Goal: Task Accomplishment & Management: Use online tool/utility

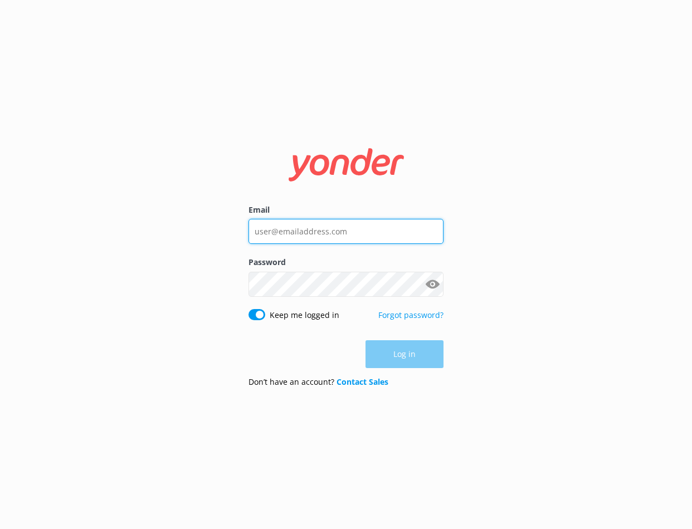
type input "[PERSON_NAME][EMAIL_ADDRESS][DOMAIN_NAME]"
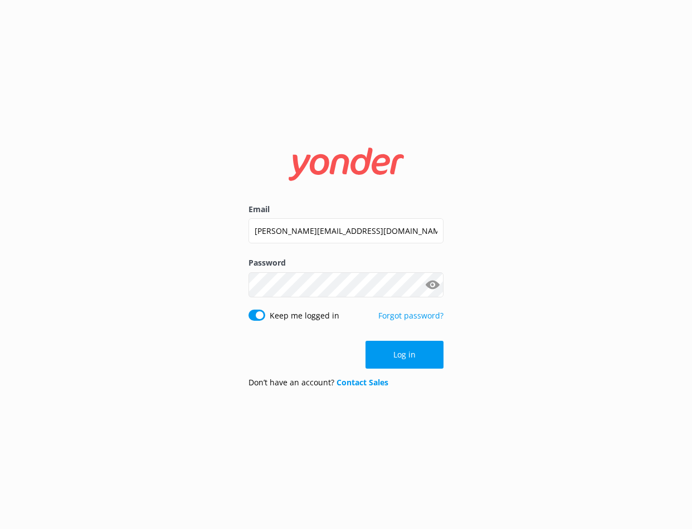
click at [394, 355] on div "Log in" at bounding box center [345, 355] width 195 height 28
click at [418, 352] on button "Log in" at bounding box center [404, 355] width 78 height 28
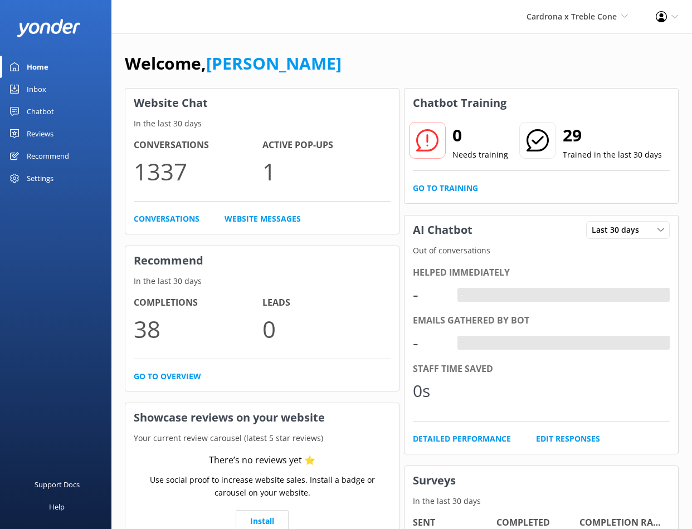
click at [473, 42] on div "Welcome, Danny Website Chat In the last 30 days Conversations 1337 Active Pop-u…" at bounding box center [401, 321] width 581 height 577
click at [577, 12] on span "Cardrona x Treble Cone" at bounding box center [571, 16] width 90 height 11
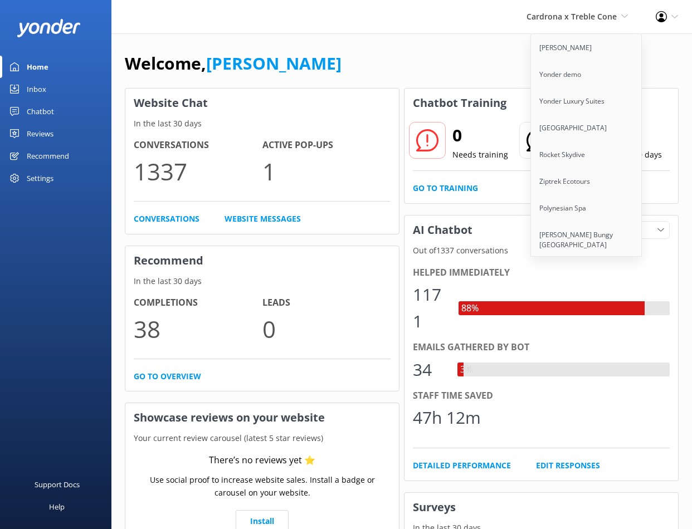
click at [43, 153] on div "Recommend" at bounding box center [48, 156] width 42 height 22
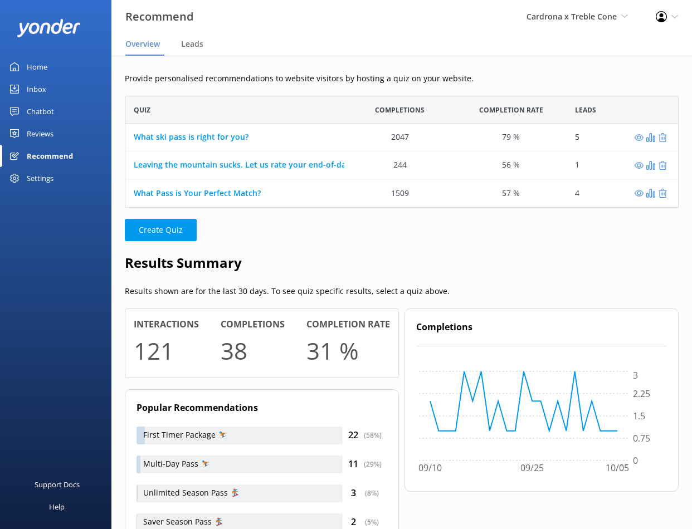
scroll to position [112, 554]
click at [575, 143] on div "5" at bounding box center [577, 137] width 4 height 12
click at [638, 137] on icon "grid" at bounding box center [639, 137] width 9 height 9
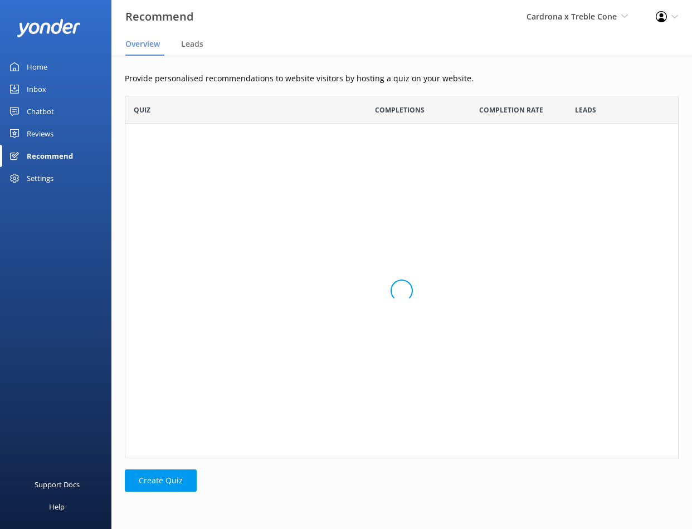
scroll to position [112, 554]
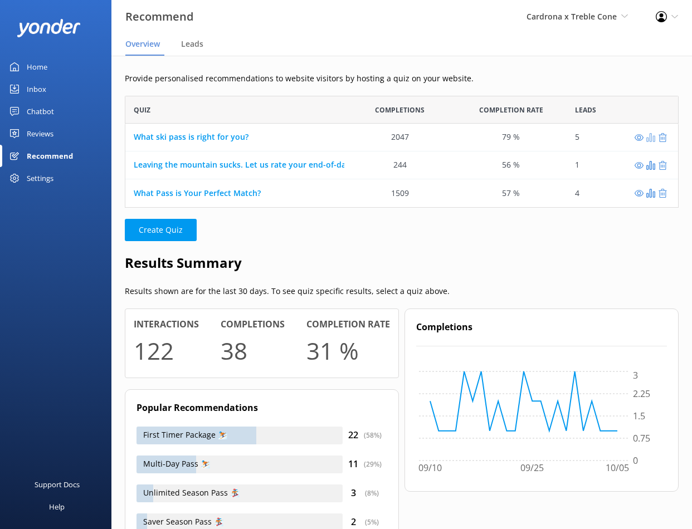
click at [648, 141] on use "grid" at bounding box center [650, 137] width 9 height 9
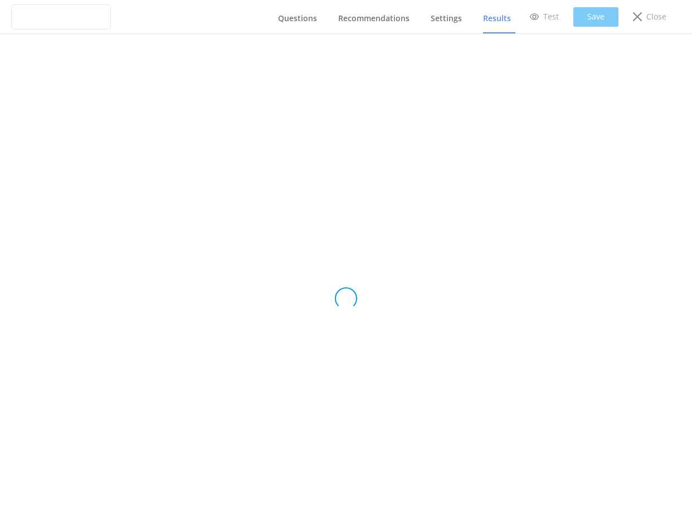
type input "What ski pass is right for you?"
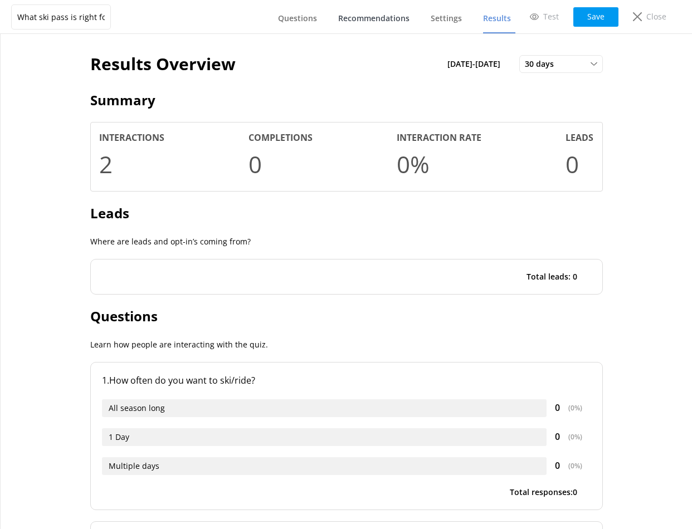
click at [366, 25] on link "Recommendations" at bounding box center [376, 18] width 76 height 29
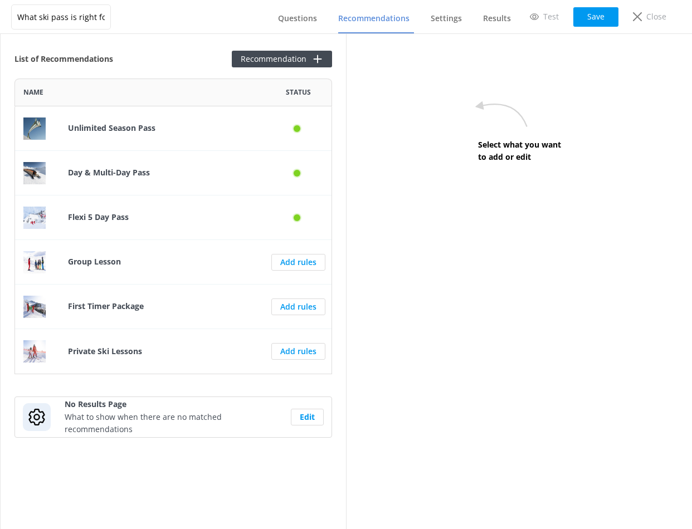
scroll to position [296, 318]
click at [309, 18] on span "Questions" at bounding box center [297, 18] width 39 height 11
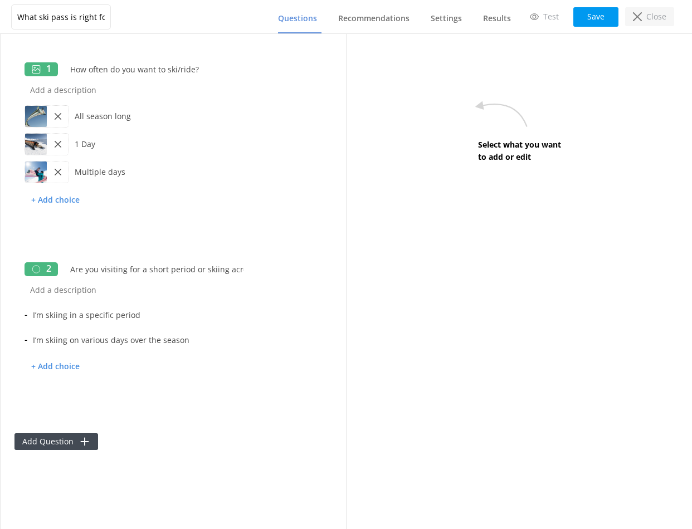
click at [672, 18] on div "Close" at bounding box center [649, 16] width 49 height 19
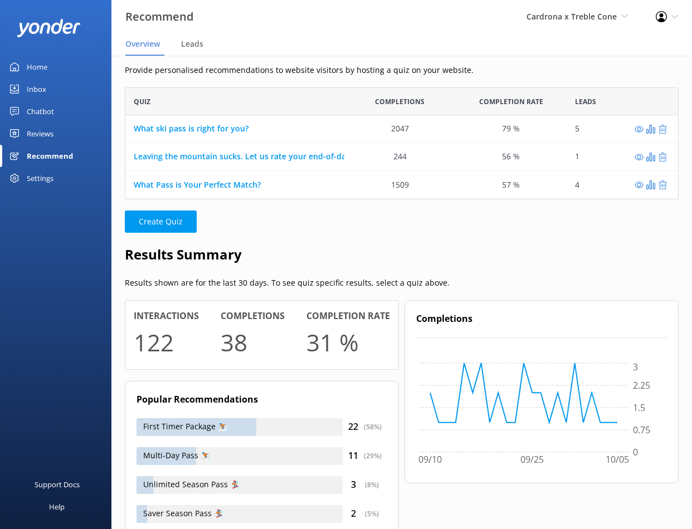
scroll to position [5, 0]
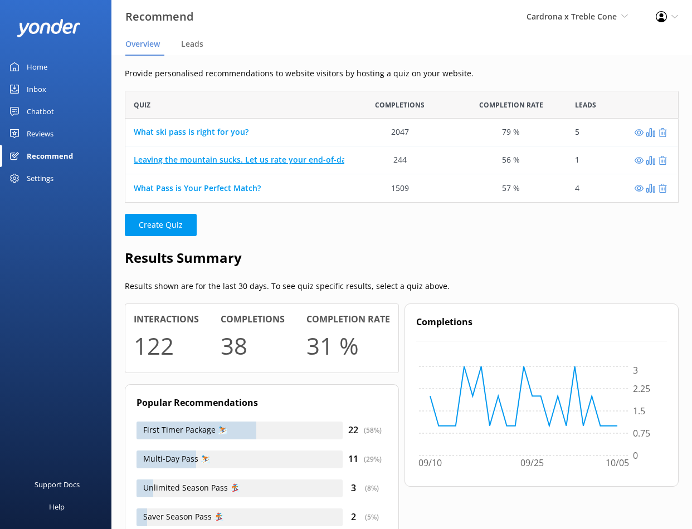
click at [297, 159] on link "Leaving the mountain sucks. Let us rate your end-of-day tantrum." at bounding box center [260, 160] width 253 height 11
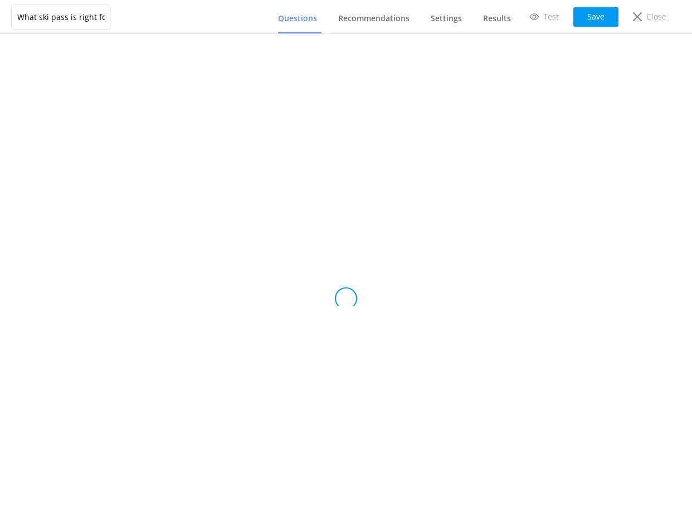
type input "Leaving the mountain sucks. Let us rate your end-of-day tantrum."
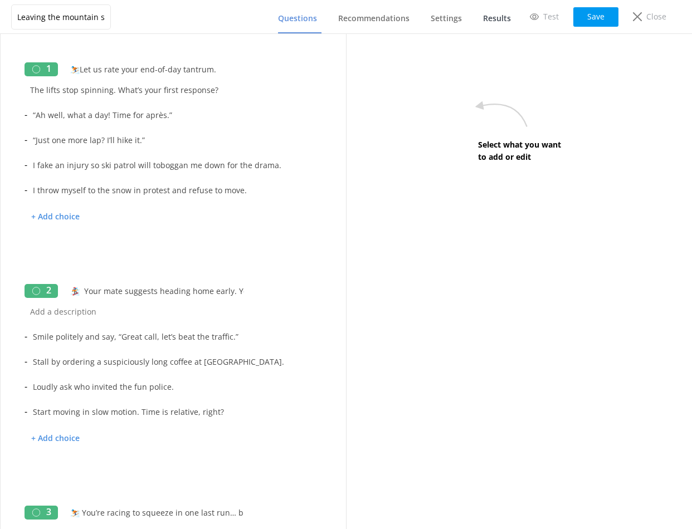
click at [486, 16] on span "Results" at bounding box center [497, 18] width 28 height 11
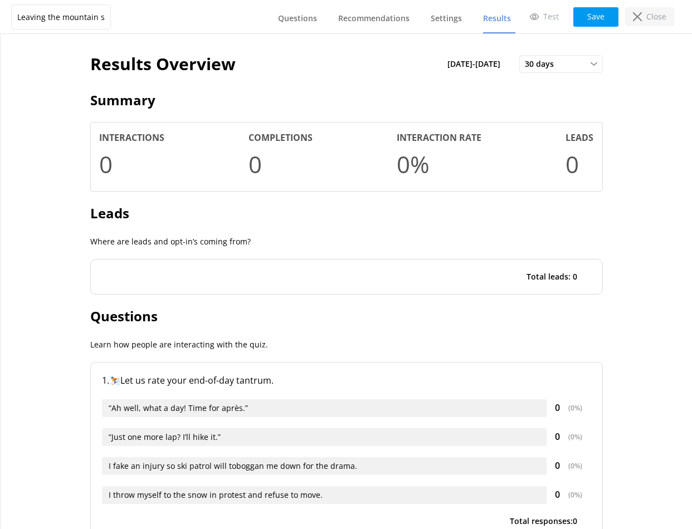
click at [644, 23] on div "Close" at bounding box center [649, 16] width 49 height 19
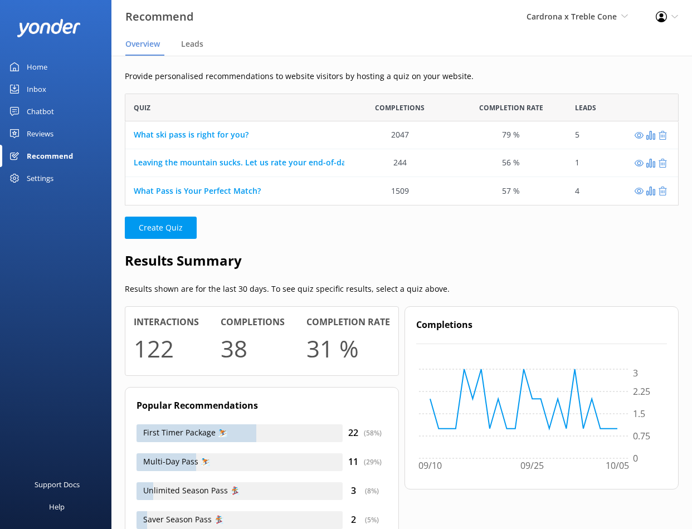
scroll to position [3, 0]
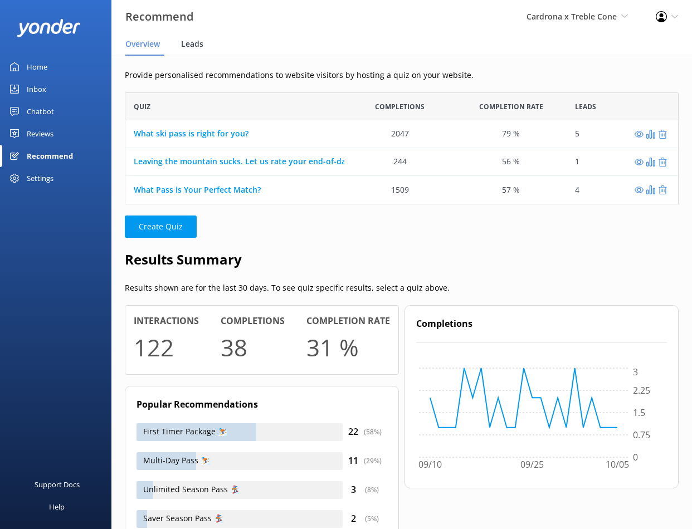
click at [183, 48] on span "Leads" at bounding box center [192, 43] width 22 height 11
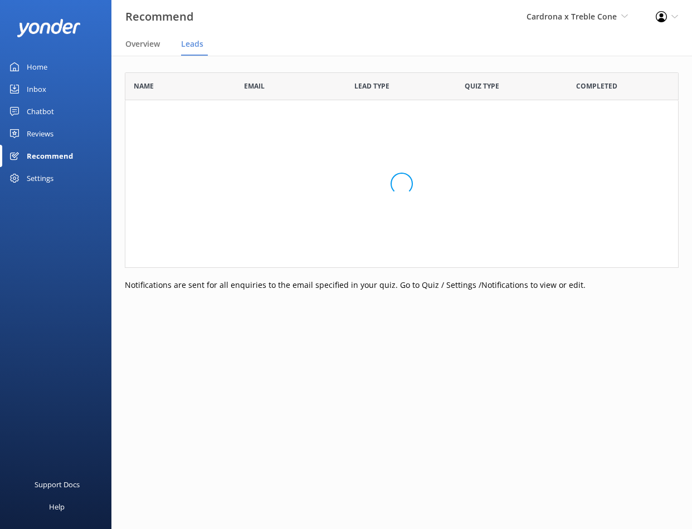
scroll to position [307, 554]
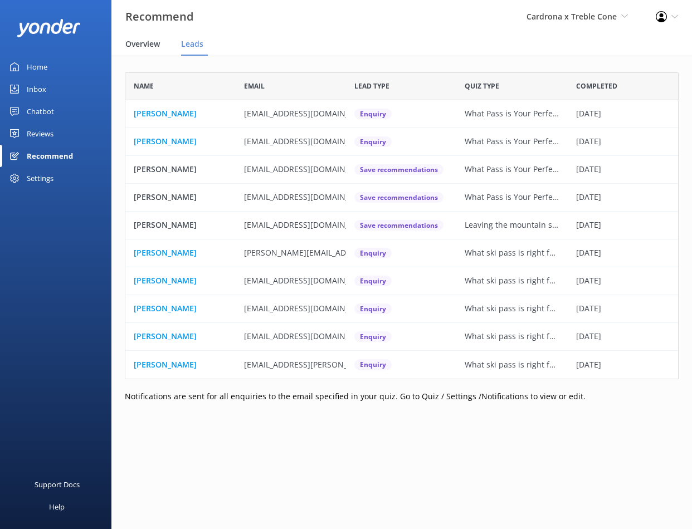
click at [136, 35] on div "Overview" at bounding box center [144, 44] width 39 height 22
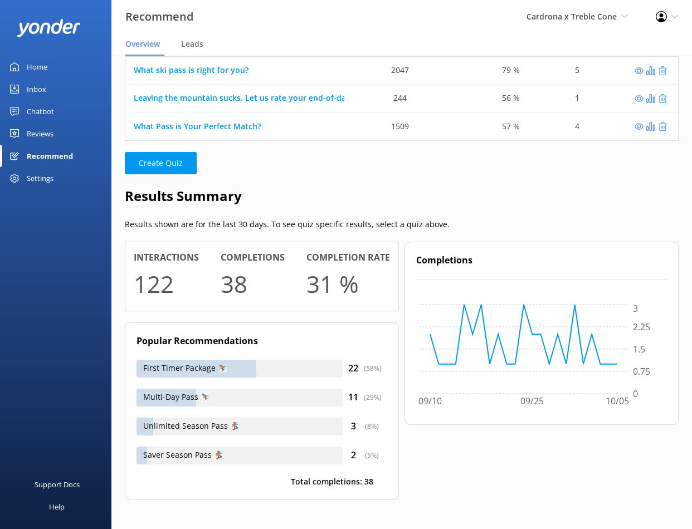
scroll to position [68, 0]
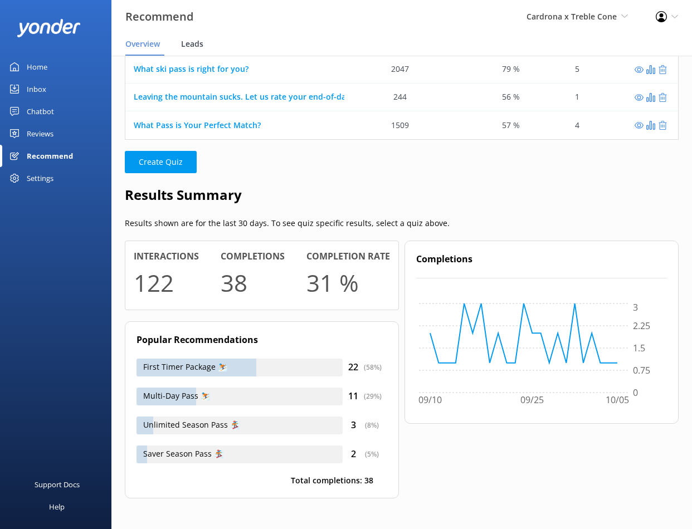
click at [202, 45] on span "Leads" at bounding box center [192, 43] width 22 height 11
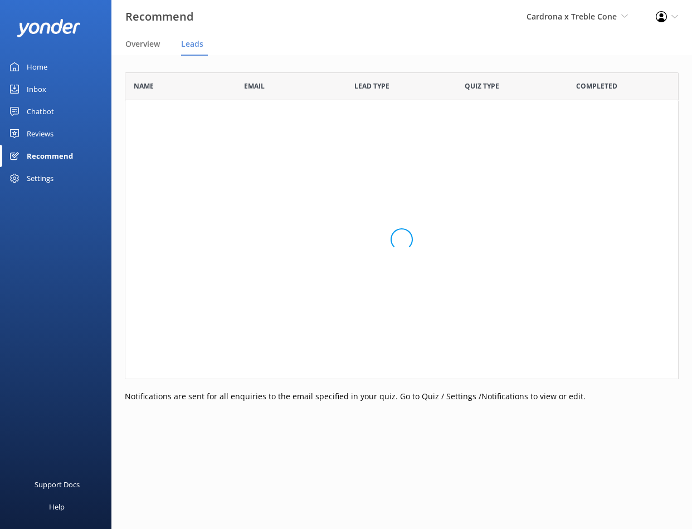
scroll to position [307, 554]
